Goal: Task Accomplishment & Management: Use online tool/utility

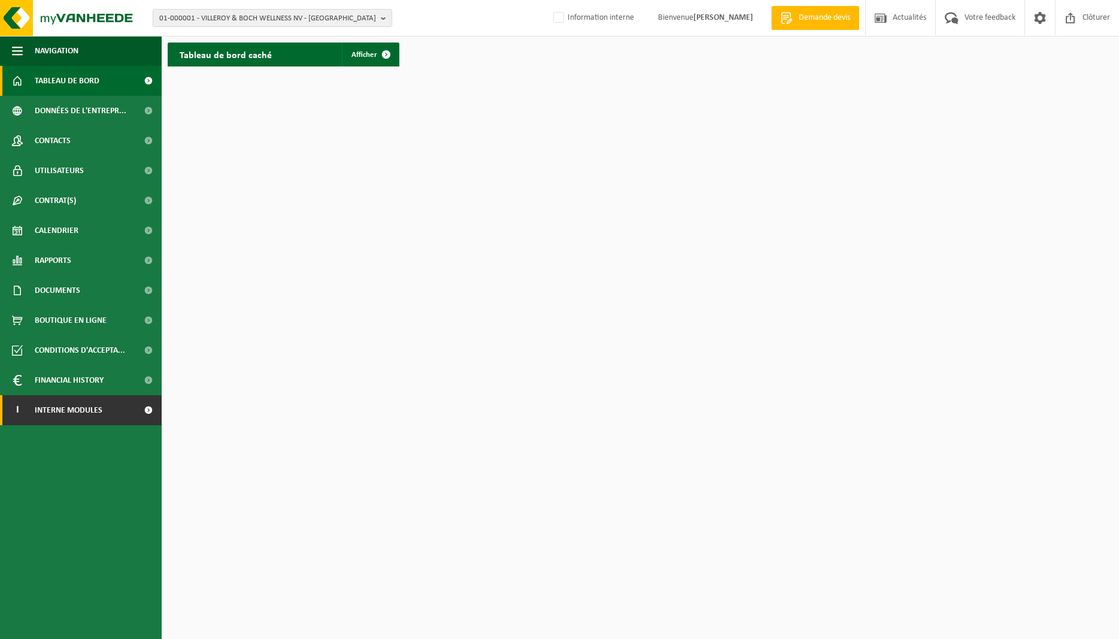
click at [101, 417] on span "Interne modules" at bounding box center [69, 410] width 68 height 30
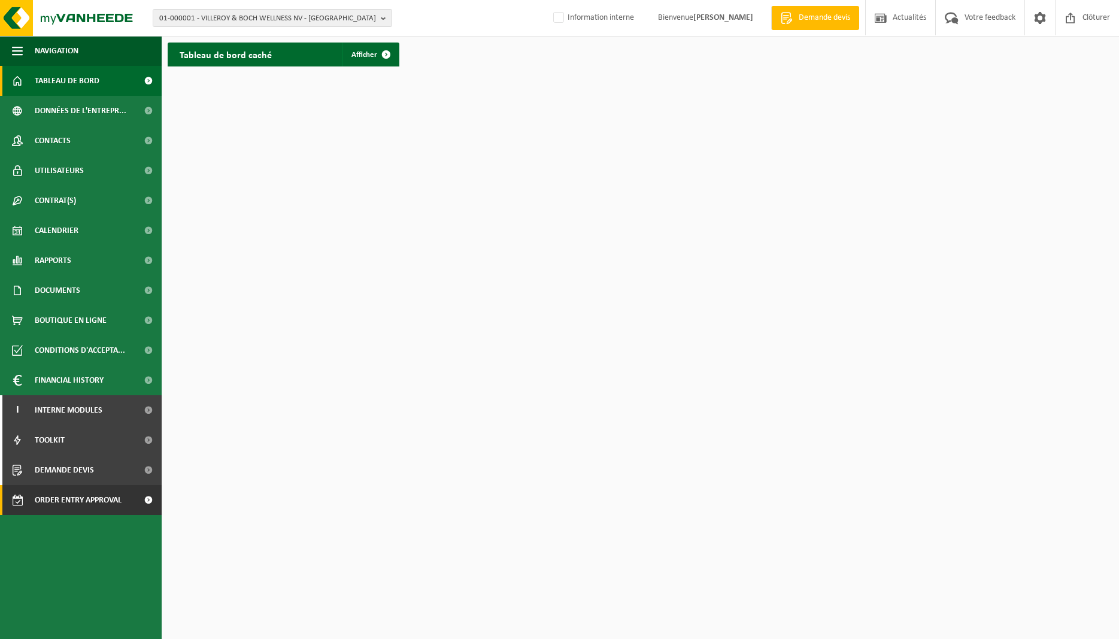
click at [106, 499] on span "Order entry approval" at bounding box center [78, 500] width 87 height 30
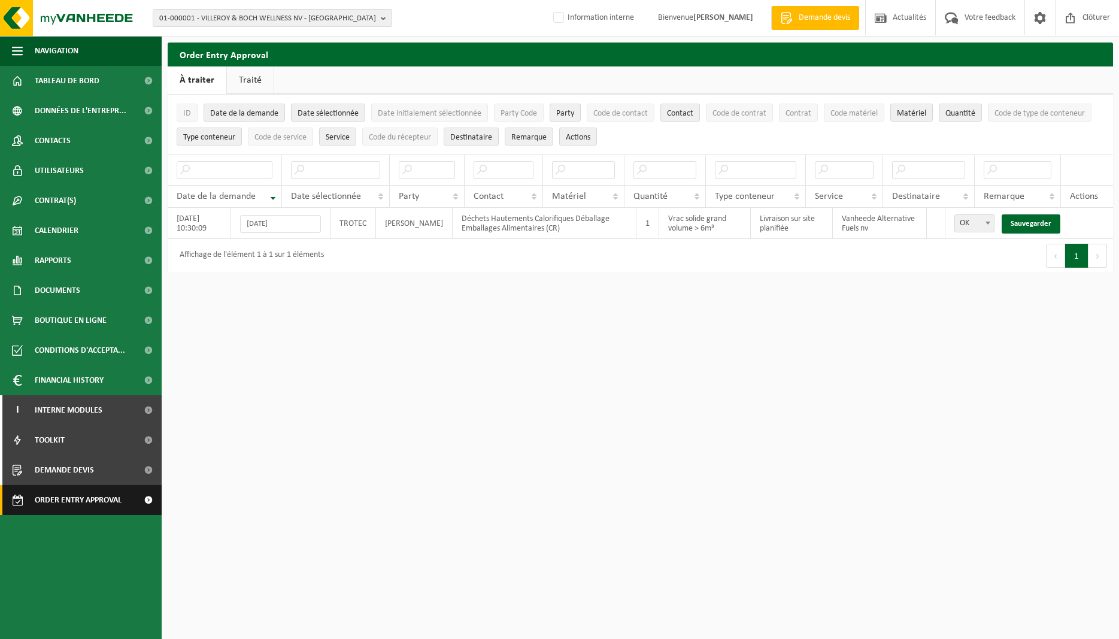
click at [65, 504] on span "Order entry approval" at bounding box center [78, 500] width 87 height 30
click at [382, 19] on b "button" at bounding box center [386, 18] width 11 height 17
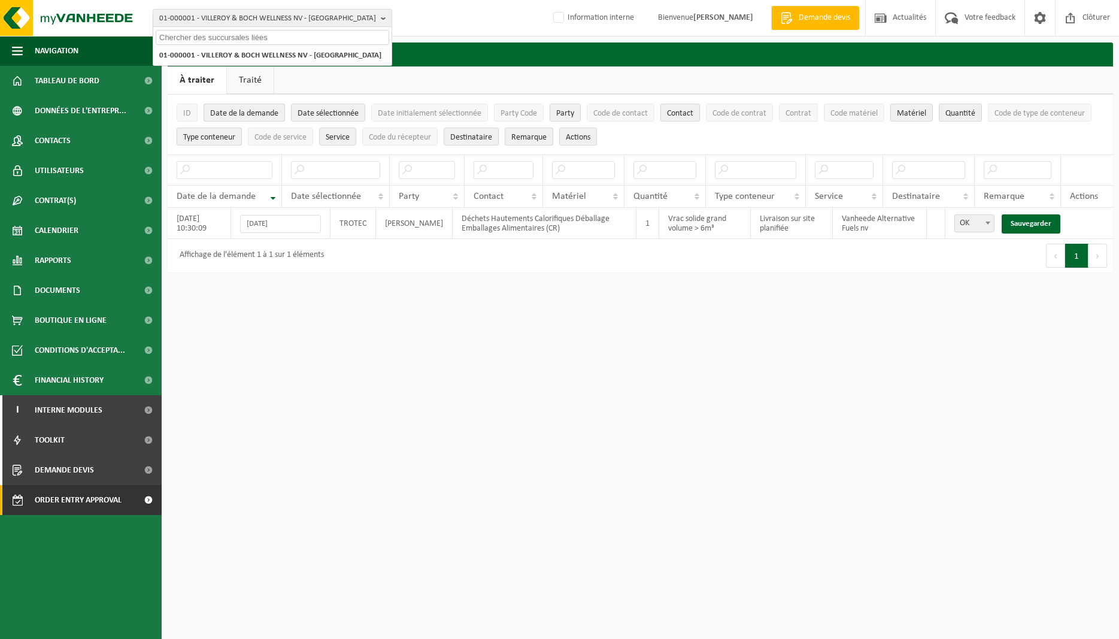
click at [432, 19] on div "01-000001 - VILLEROY & BOCH WELLNESS NV - ROESELARE 01-000001 - VILLEROY & BOCH…" at bounding box center [559, 18] width 1119 height 37
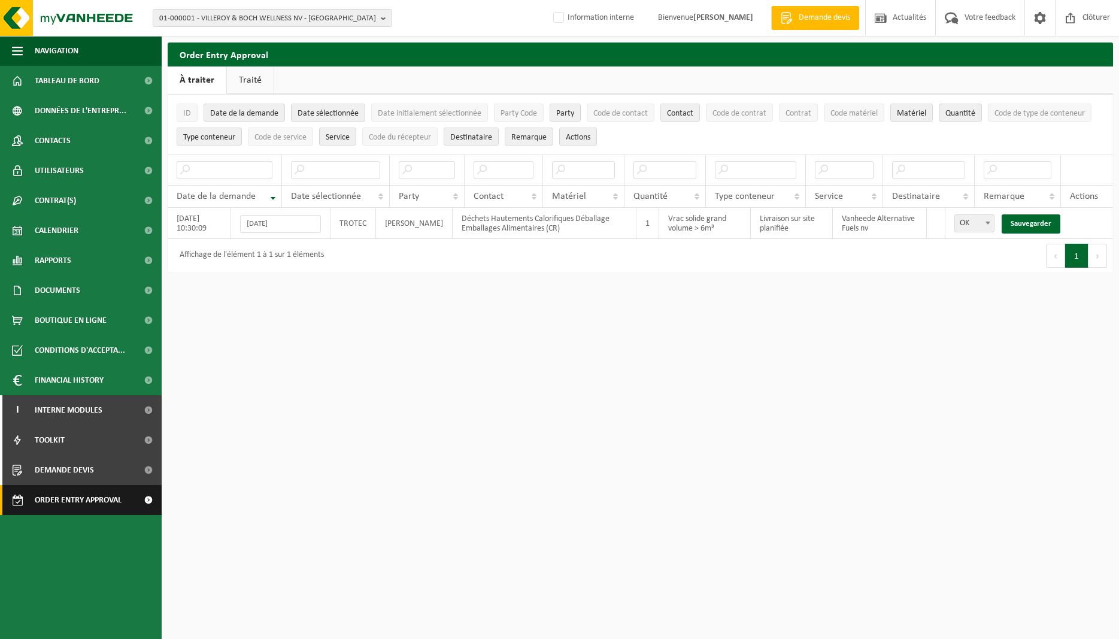
click at [58, 505] on span "Order entry approval" at bounding box center [78, 500] width 87 height 30
click at [83, 497] on span "Order entry approval" at bounding box center [78, 500] width 87 height 30
click at [56, 497] on span "Order entry approval" at bounding box center [78, 500] width 87 height 30
click at [63, 502] on span "Order entry approval" at bounding box center [78, 500] width 87 height 30
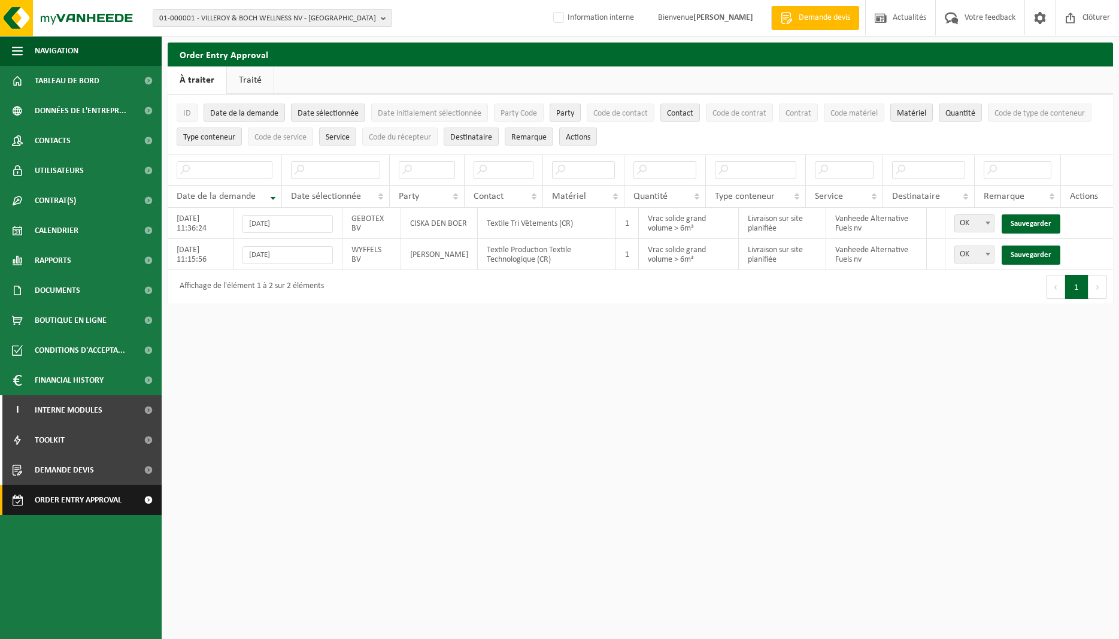
click at [63, 496] on span "Order entry approval" at bounding box center [78, 500] width 87 height 30
click at [418, 466] on html "01-000001 - VILLEROY & BOCH WELLNESS NV - [GEOGRAPHIC_DATA] 01-000001 - VILLERO…" at bounding box center [559, 319] width 1119 height 639
click at [87, 505] on span "Order entry approval" at bounding box center [78, 500] width 87 height 30
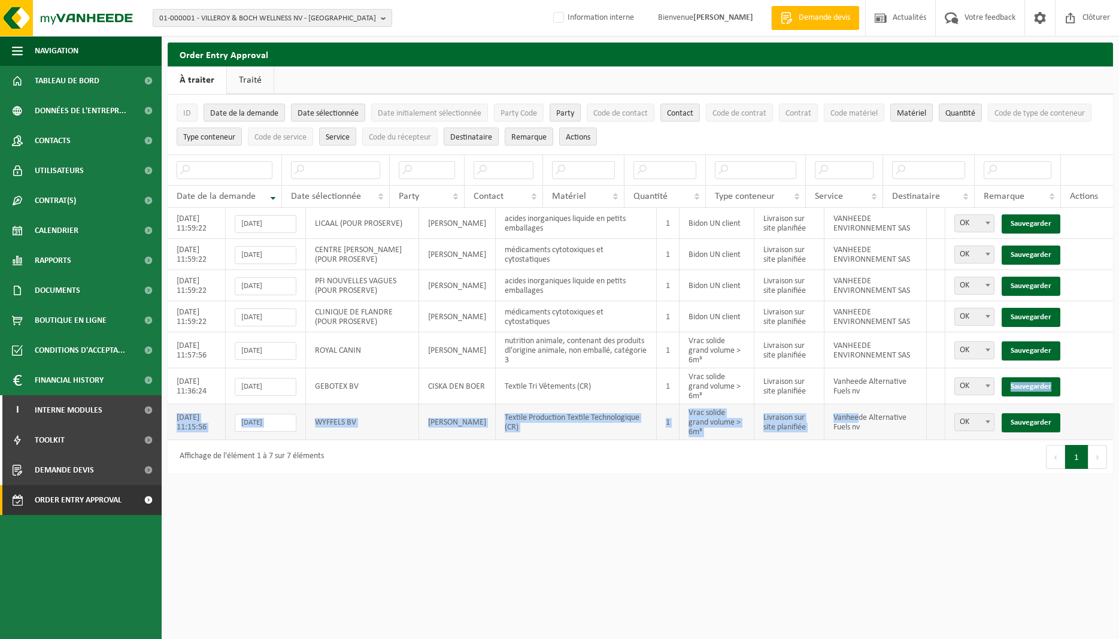
drag, startPoint x: 861, startPoint y: 391, endPoint x: 859, endPoint y: 415, distance: 24.1
click at [859, 410] on tbody "[DATE] 11:59:22 23-09-2025 LICAAL (POUR PROSERVE) [PERSON_NAME] acides inorgani…" at bounding box center [640, 324] width 945 height 232
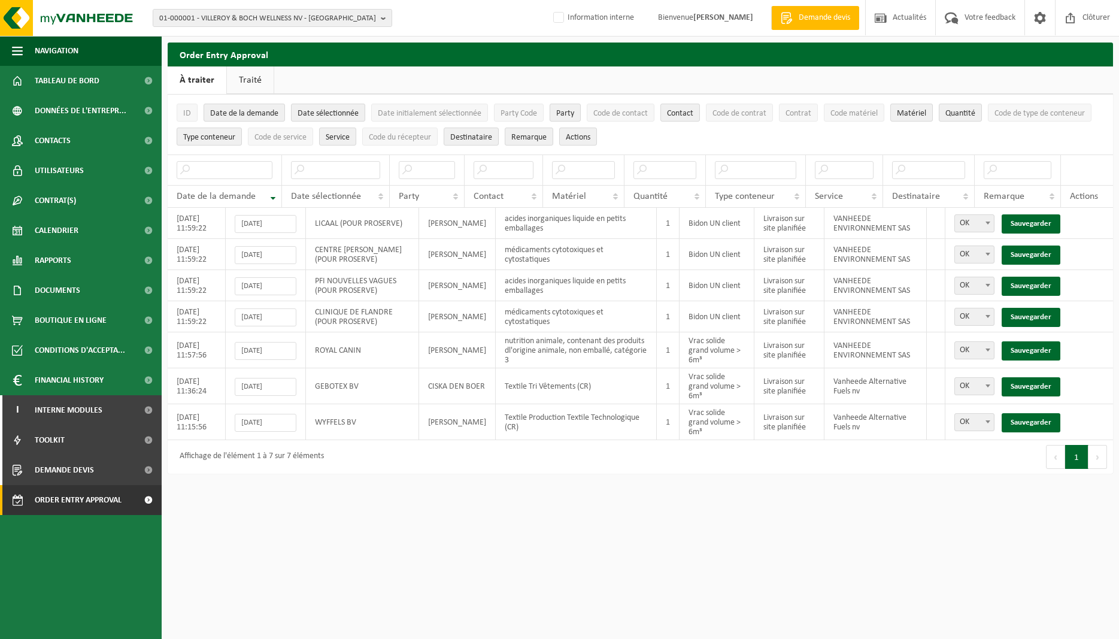
click at [855, 508] on html "01-000001 - VILLEROY & BOCH WELLNESS NV - [GEOGRAPHIC_DATA] 01-000001 - VILLERO…" at bounding box center [559, 319] width 1119 height 639
click at [459, 543] on html "01-000001 - VILLEROY & BOCH WELLNESS NV - [GEOGRAPHIC_DATA] 01-000001 - VILLERO…" at bounding box center [559, 319] width 1119 height 639
click at [969, 356] on span "OK" at bounding box center [974, 350] width 39 height 17
click at [1028, 357] on link "Sauvegarder" at bounding box center [1030, 350] width 59 height 19
